Goal: Check status: Check status

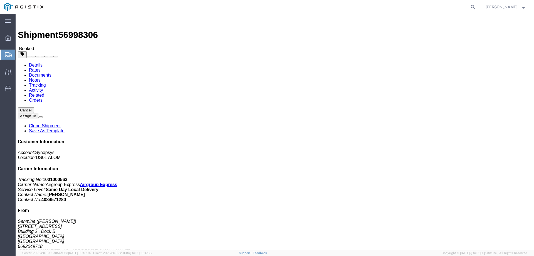
click link "Documents"
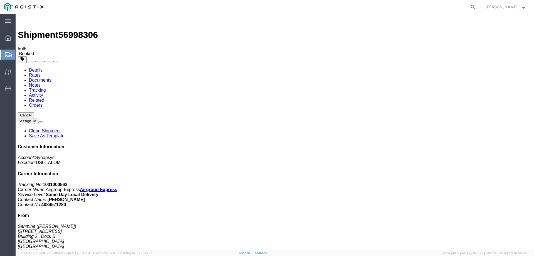
click at [35, 68] on link "Details" at bounding box center [36, 70] width 14 height 5
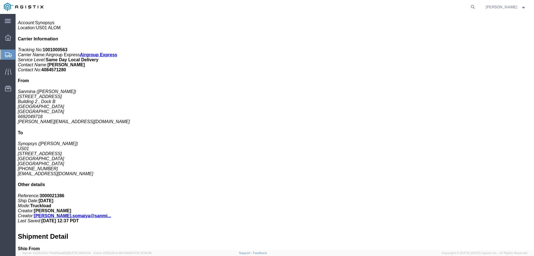
scroll to position [139, 0]
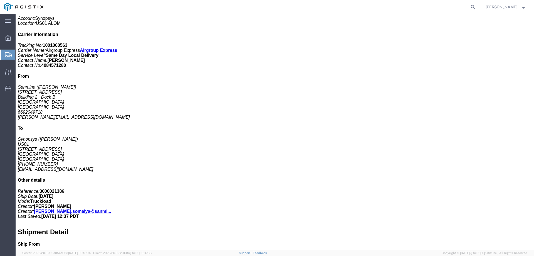
click p "Class: 50"
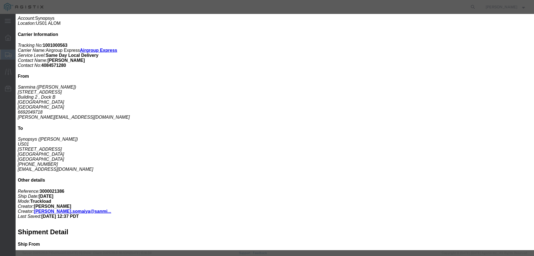
drag, startPoint x: 403, startPoint y: 29, endPoint x: 380, endPoint y: 36, distance: 23.6
click div "Product Name: Boa Module 6F -2 HW Description: SH100006855 REv2.0 Class: 50 Pie…"
drag, startPoint x: 403, startPoint y: 30, endPoint x: 334, endPoint y: 31, distance: 69.5
click div "Total value: 4.00 USD Serial: S/N: C075607, C075609, C075610, C075611"
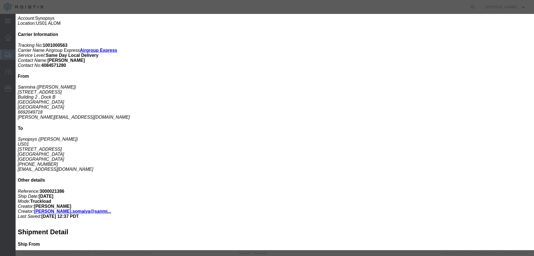
copy b "C075607, C075609, C075610, C075611"
